Goal: Task Accomplishment & Management: Use online tool/utility

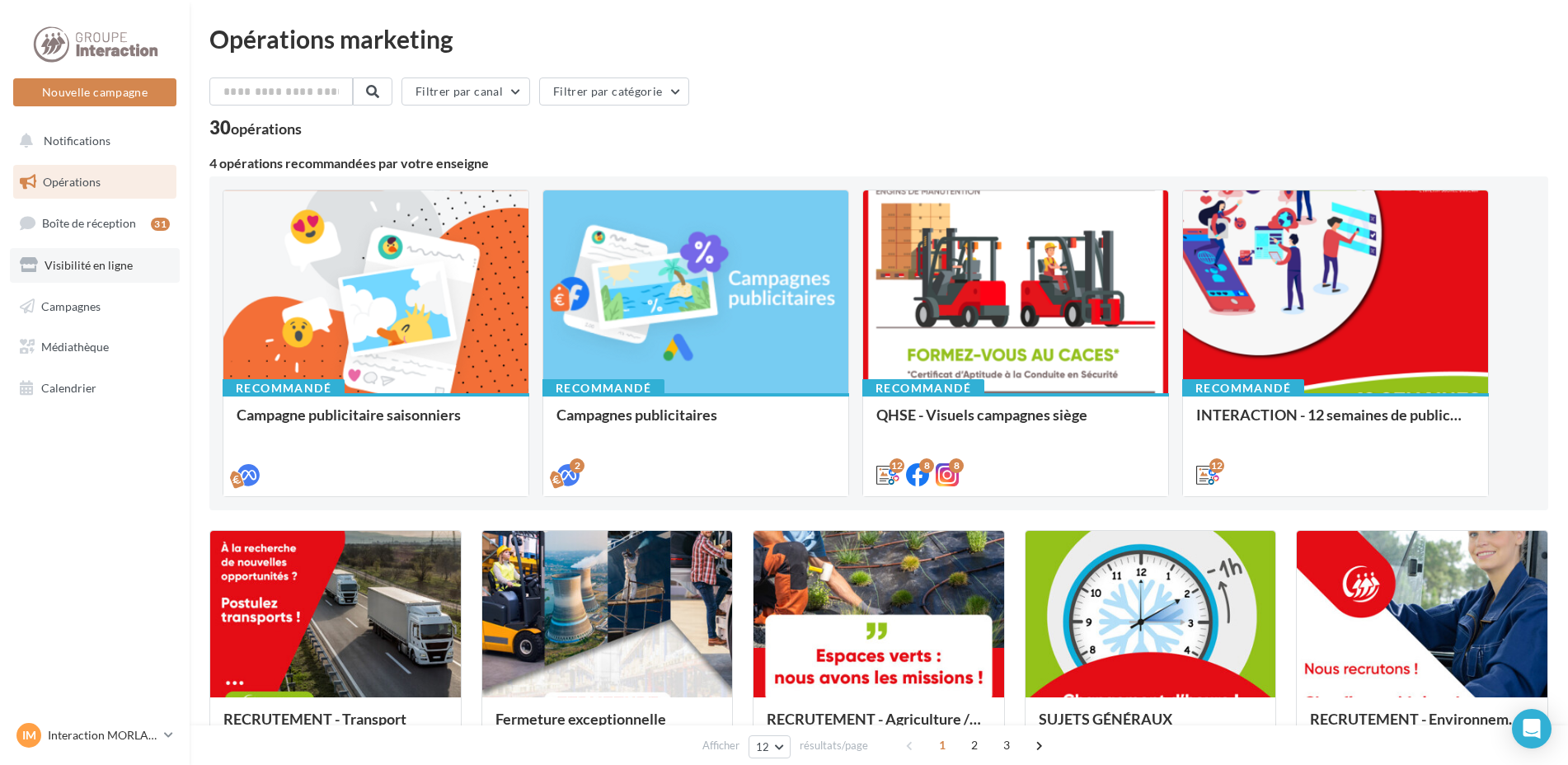
click at [70, 263] on span "Visibilité en ligne" at bounding box center [89, 265] width 89 height 14
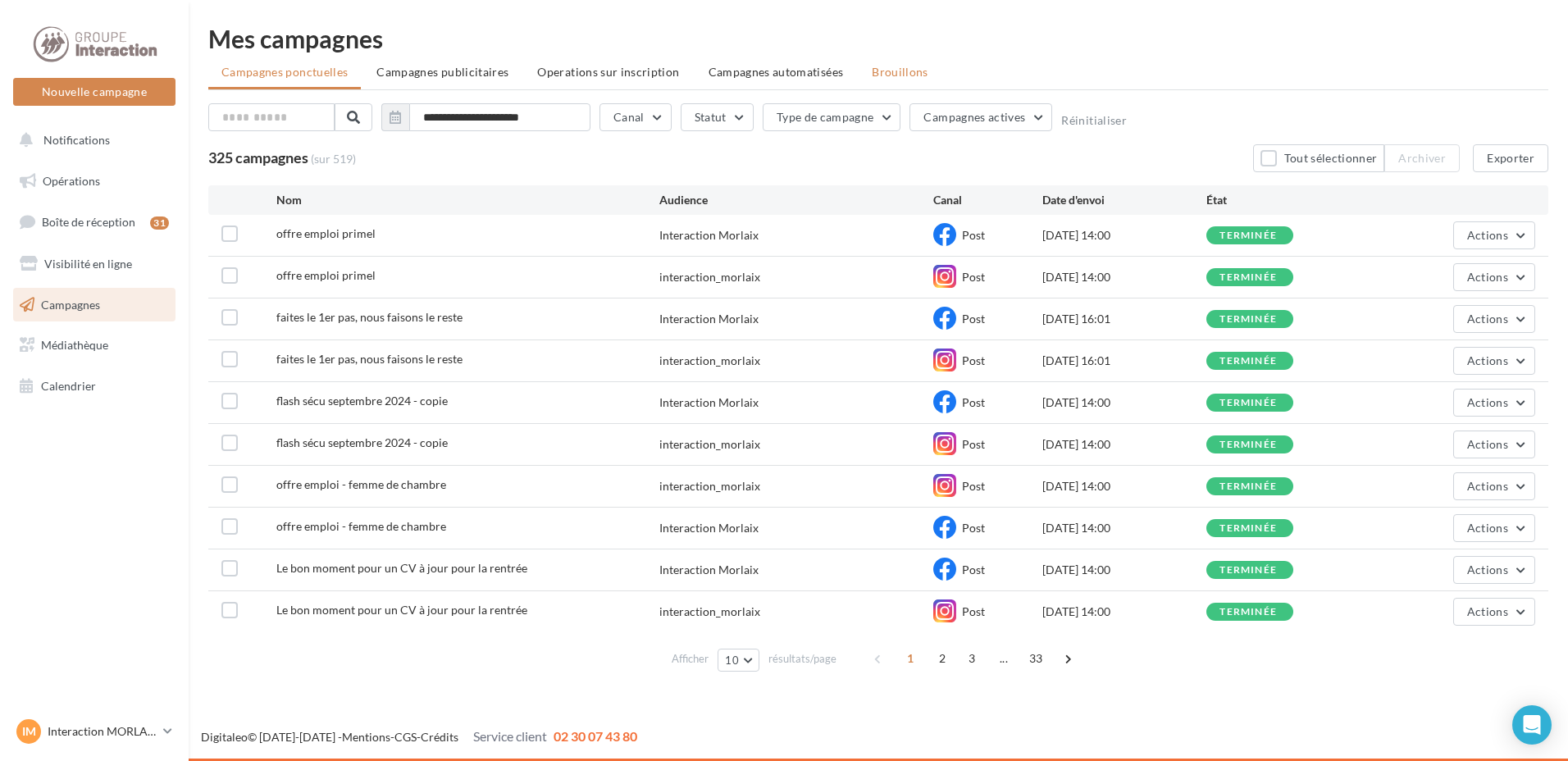
click at [889, 67] on span "Brouillons" at bounding box center [900, 72] width 57 height 14
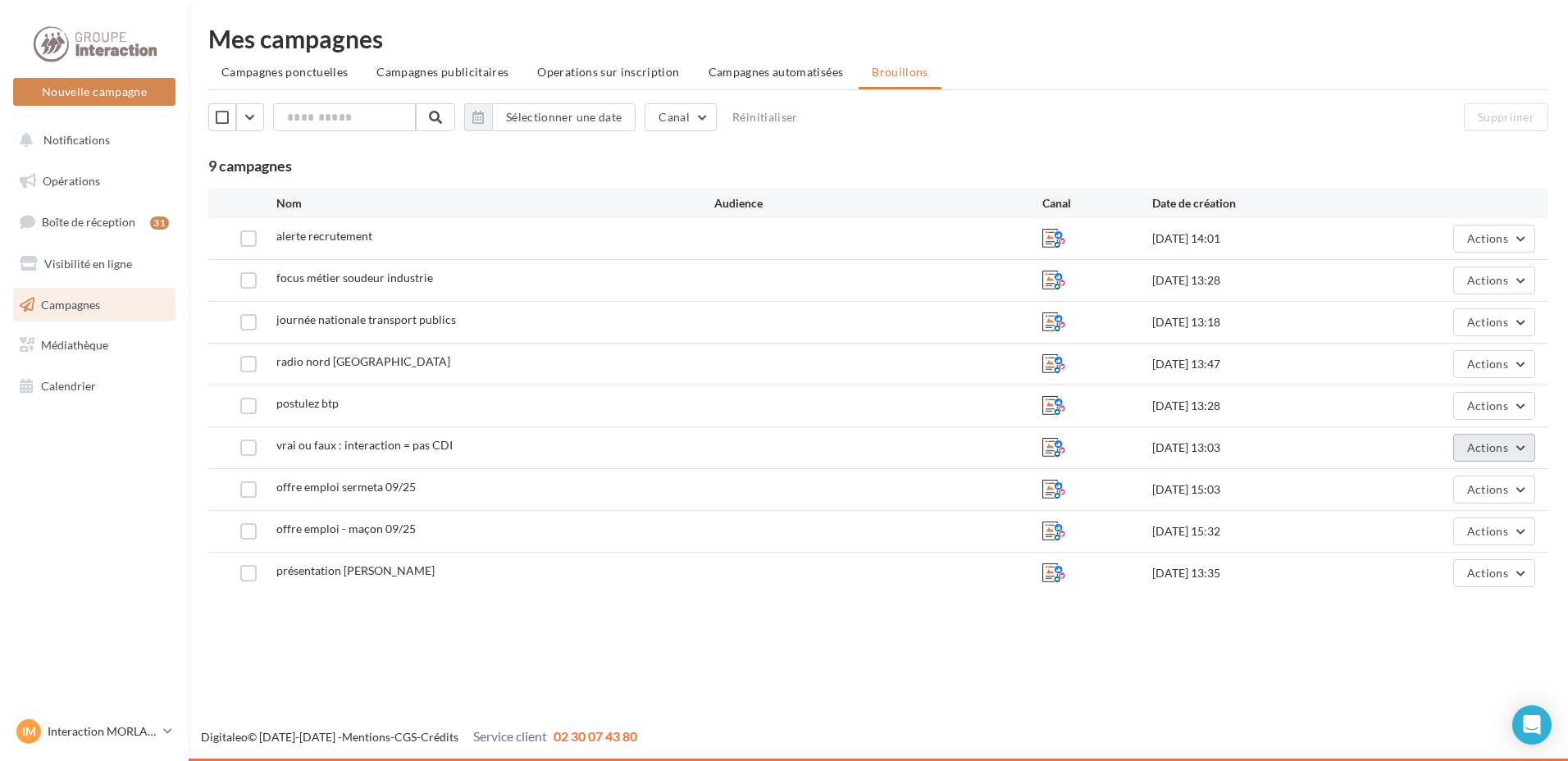
click at [1468, 444] on span "Actions" at bounding box center [1488, 447] width 41 height 14
click at [1468, 465] on button "Editer" at bounding box center [1453, 487] width 164 height 43
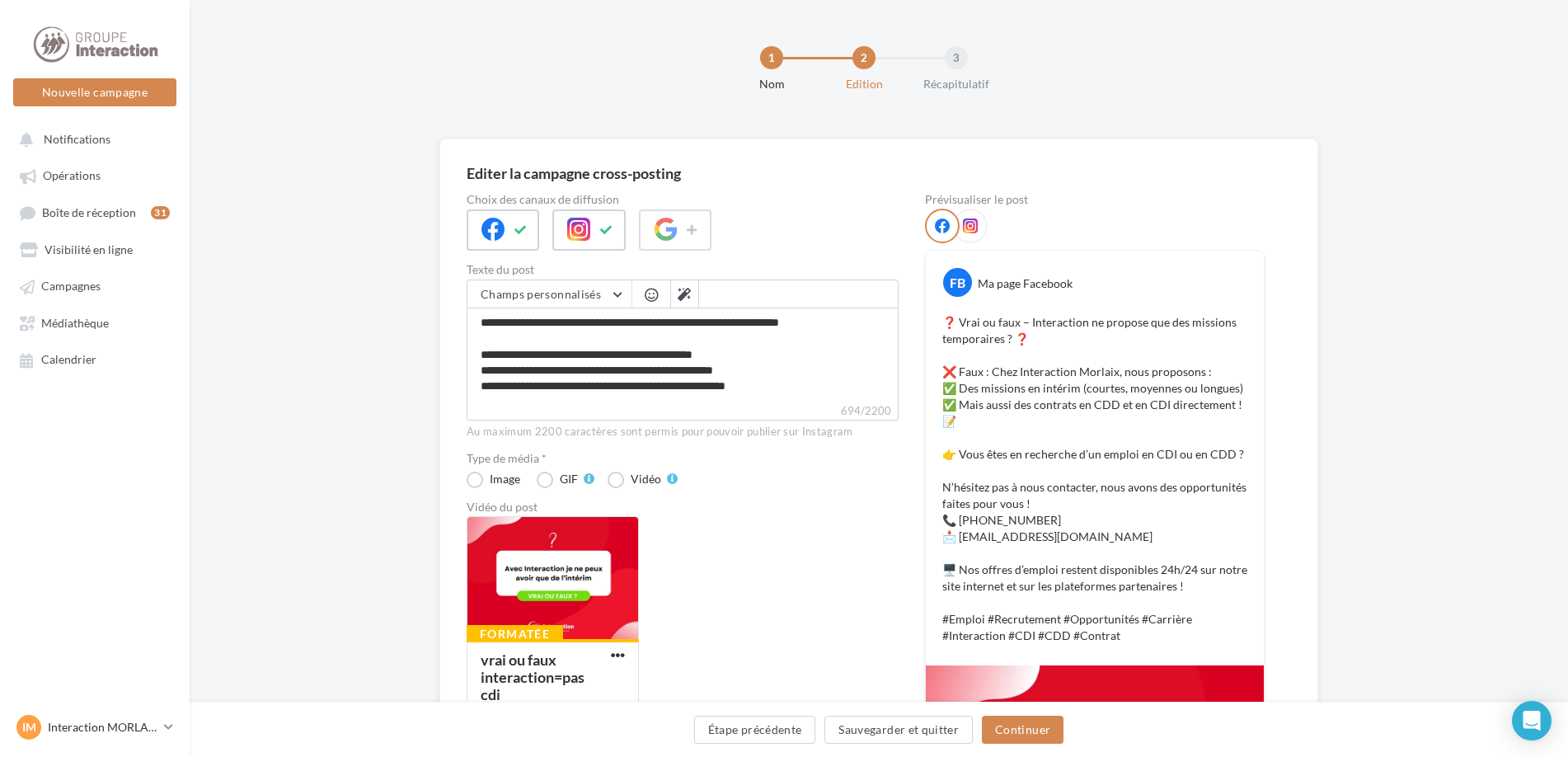
scroll to position [165, 0]
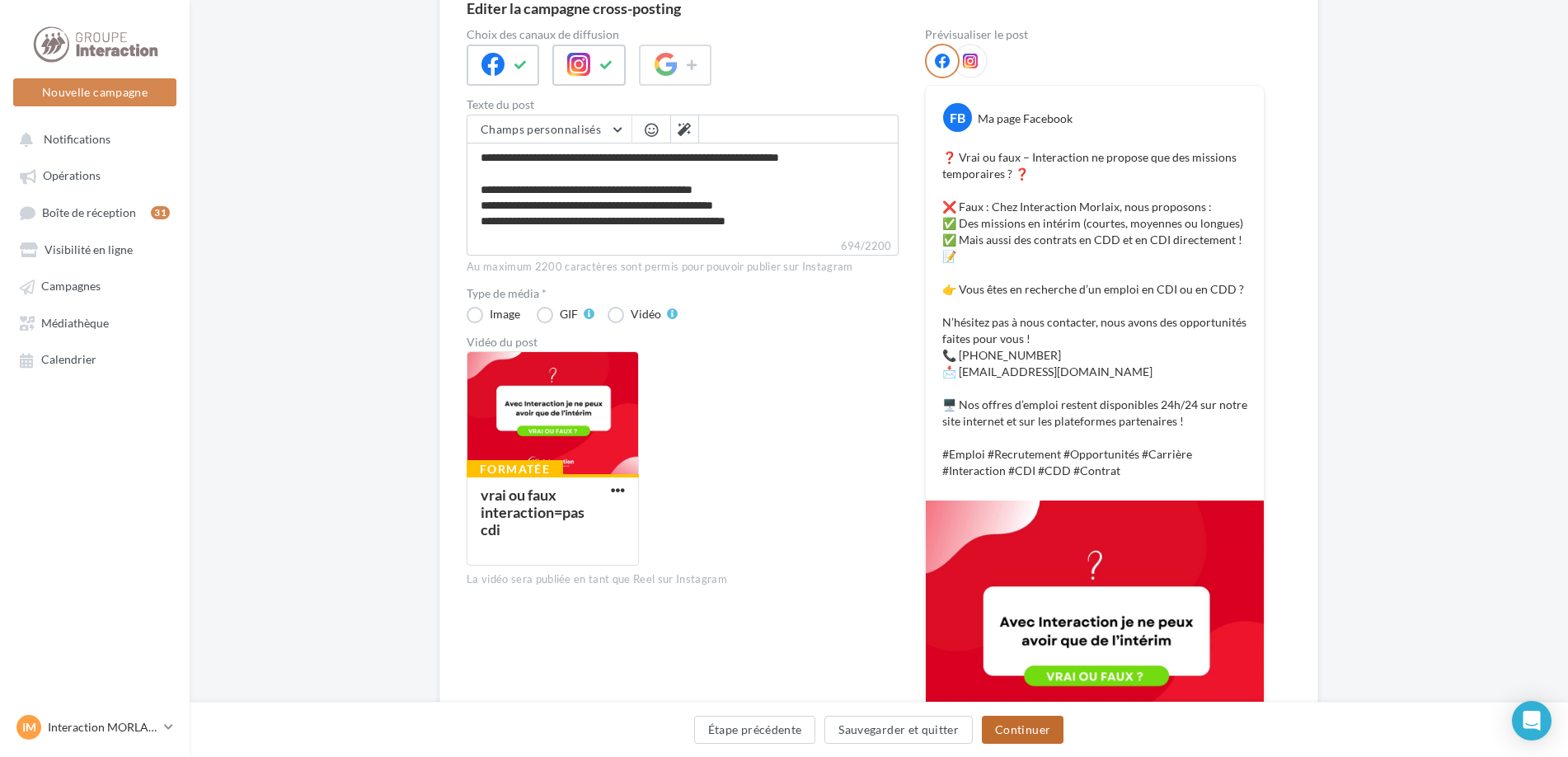
click at [1043, 733] on button "Continuer" at bounding box center [1022, 730] width 82 height 28
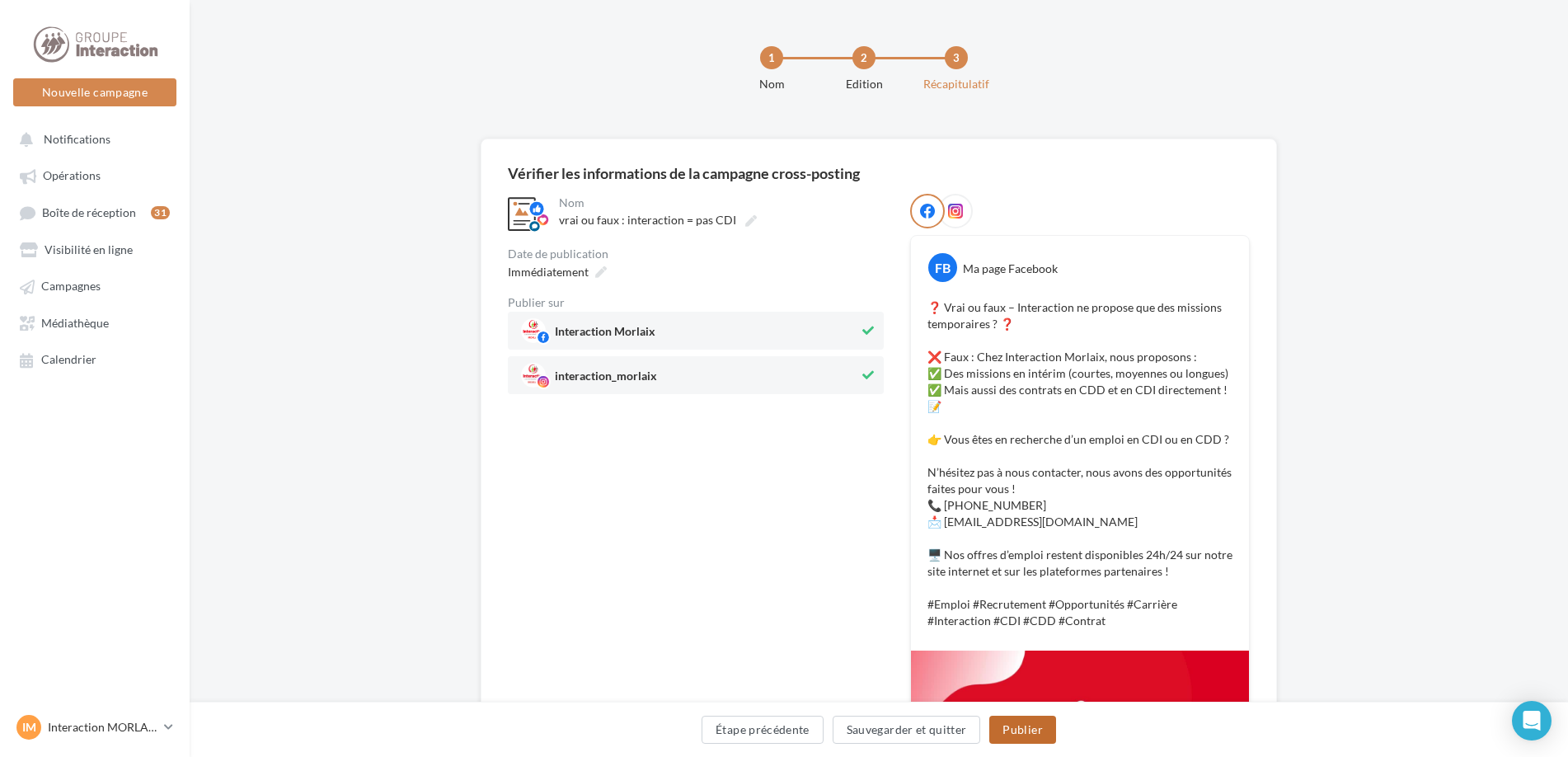
click at [1038, 719] on button "Publier" at bounding box center [1022, 730] width 66 height 28
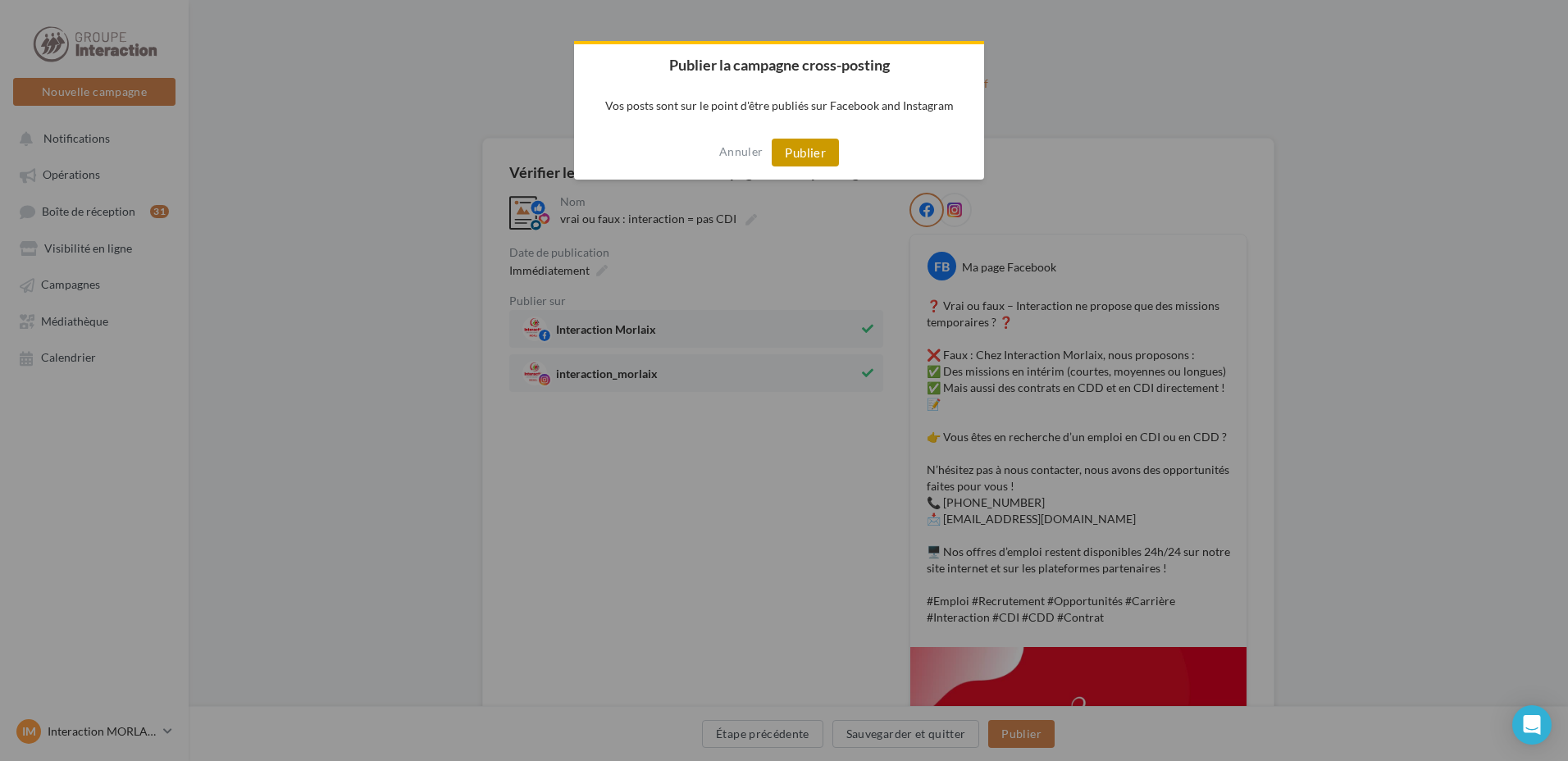
click at [819, 146] on button "Publier" at bounding box center [805, 152] width 68 height 28
